Goal: Information Seeking & Learning: Learn about a topic

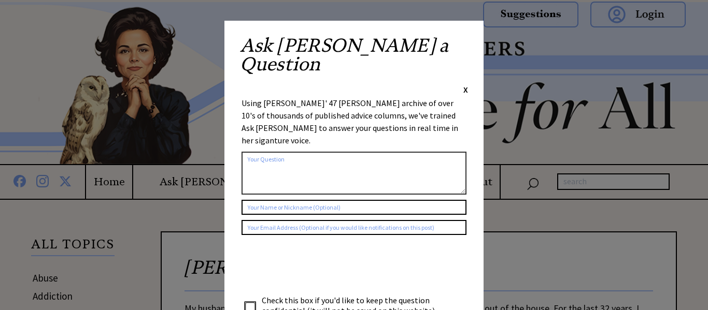
click at [466, 84] on span "X" at bounding box center [465, 89] width 5 height 10
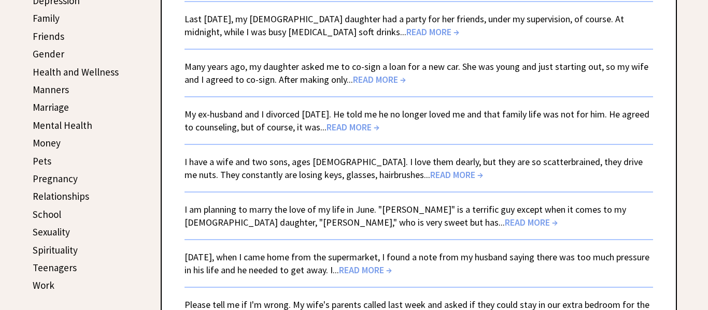
scroll to position [382, 0]
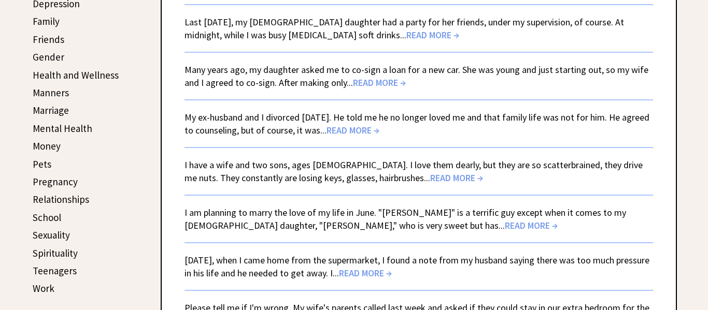
click at [43, 19] on link "Family" at bounding box center [46, 21] width 27 height 12
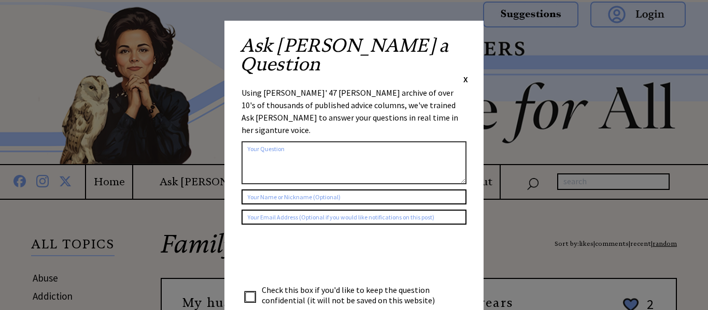
click at [463, 74] on span "X" at bounding box center [465, 79] width 5 height 10
